Goal: Find specific page/section: Find specific page/section

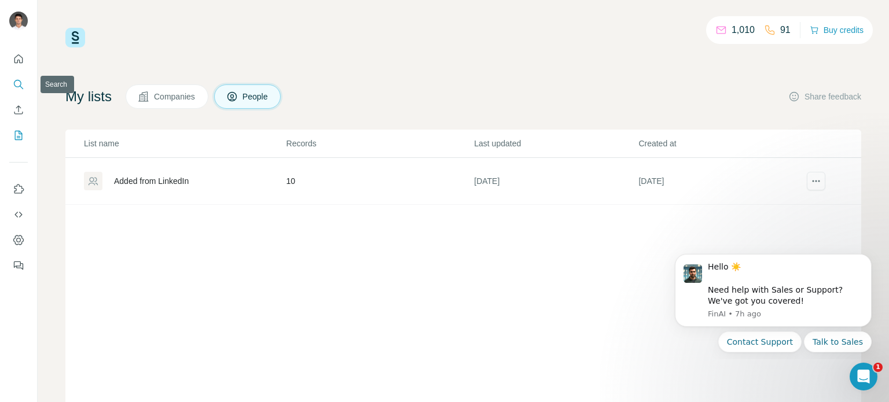
click at [11, 90] on button "Search" at bounding box center [18, 84] width 19 height 21
